Goal: Check status: Check status

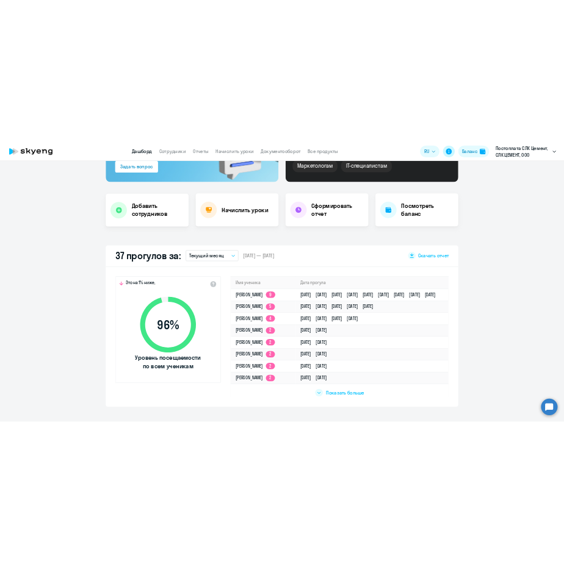
scroll to position [195, 0]
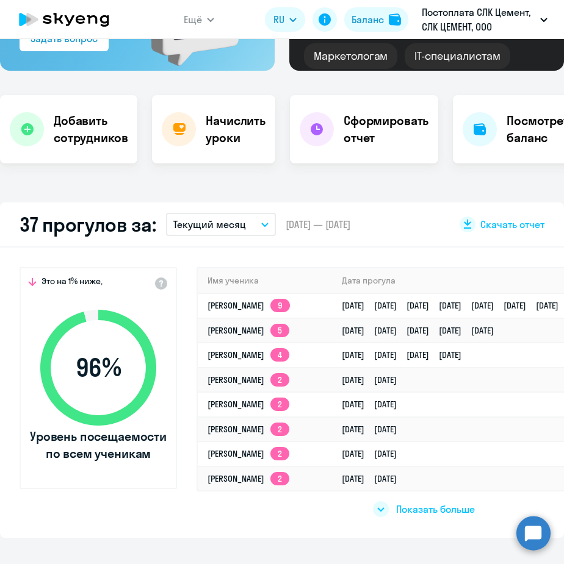
click at [447, 508] on span "Показать больше" at bounding box center [435, 509] width 79 height 13
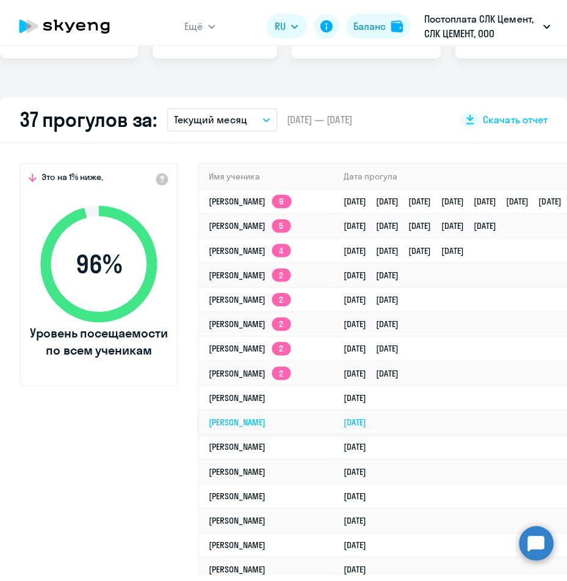
scroll to position [378, 0]
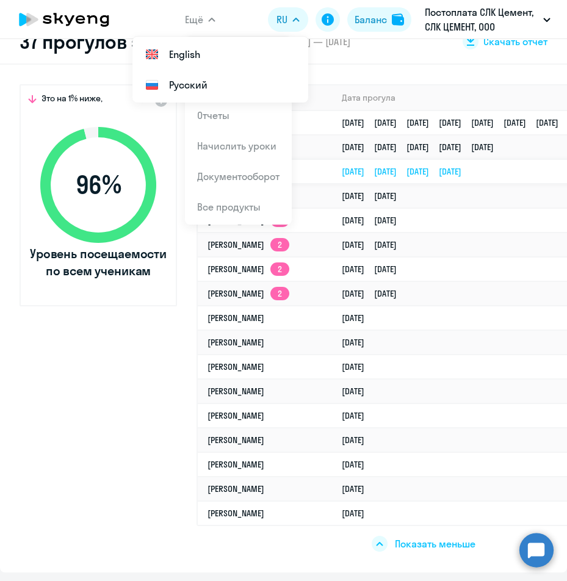
click at [463, 167] on link "[DATE] [DATE] [DATE] [DATE]" at bounding box center [406, 171] width 129 height 11
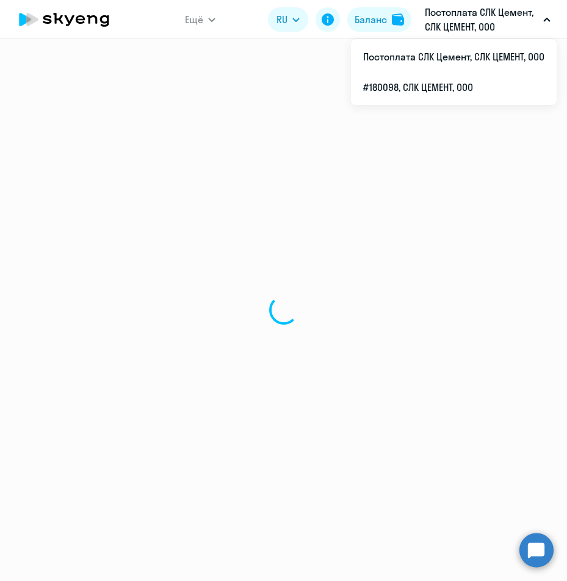
select select "others"
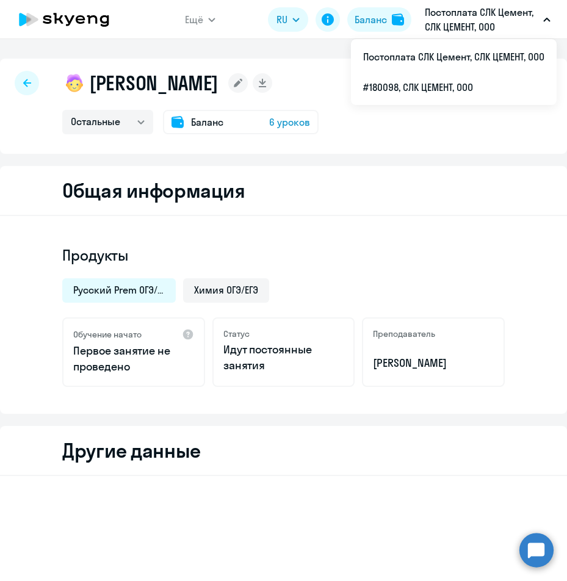
click at [31, 85] on icon at bounding box center [27, 83] width 8 height 9
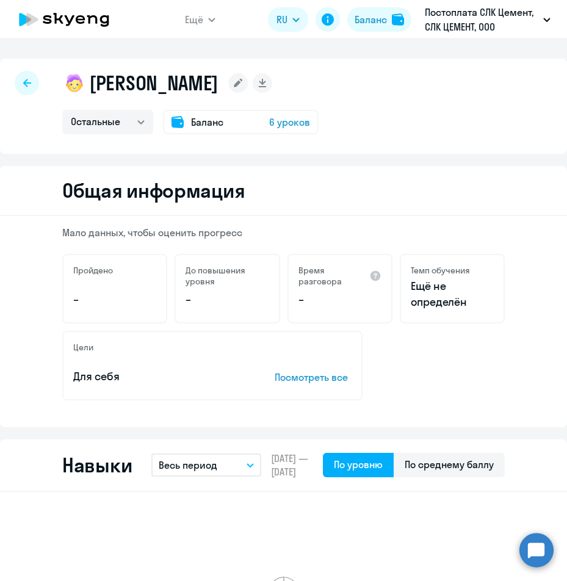
click at [23, 89] on div at bounding box center [27, 83] width 24 height 24
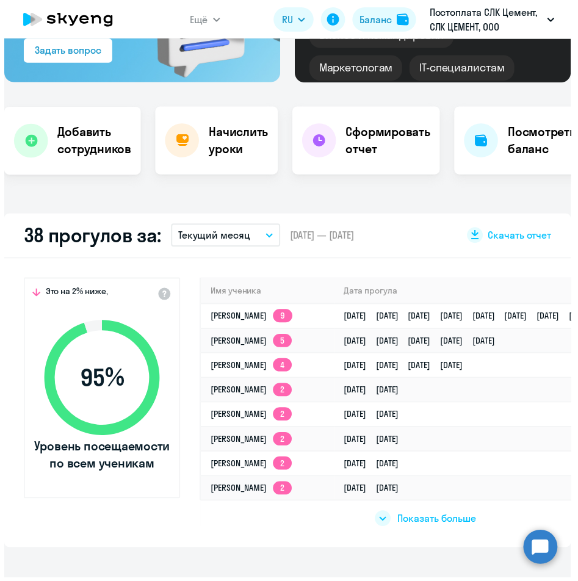
scroll to position [171, 0]
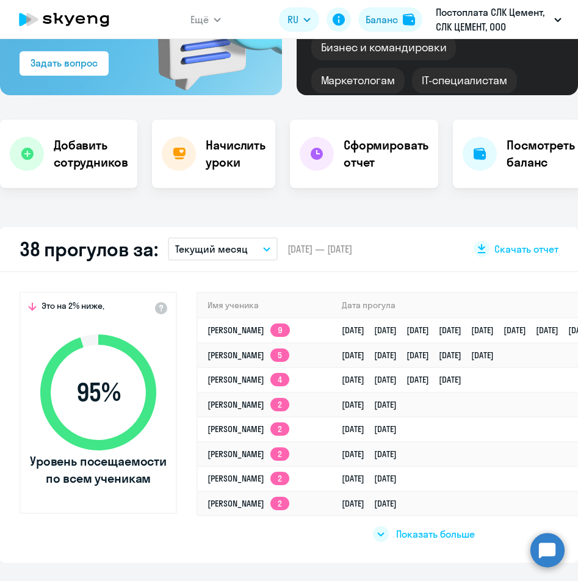
click at [369, 534] on div "Показать больше" at bounding box center [423, 529] width 454 height 28
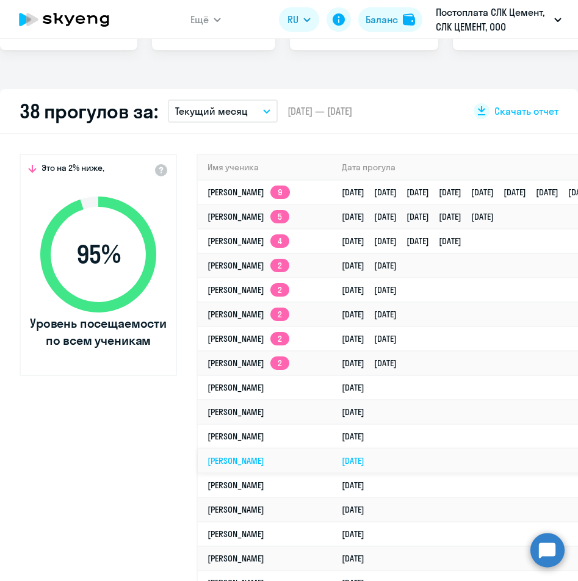
scroll to position [354, 0]
